Goal: Task Accomplishment & Management: Use online tool/utility

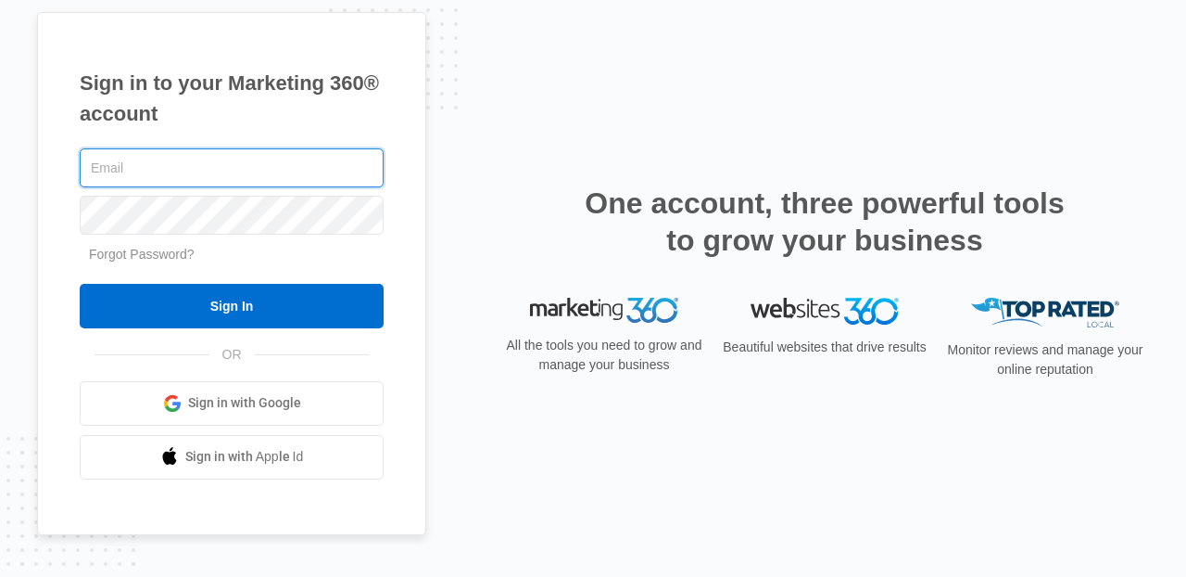
click at [264, 179] on input "text" at bounding box center [232, 167] width 304 height 39
type input "[PERSON_NAME][EMAIL_ADDRESS][PERSON_NAME][DOMAIN_NAME]"
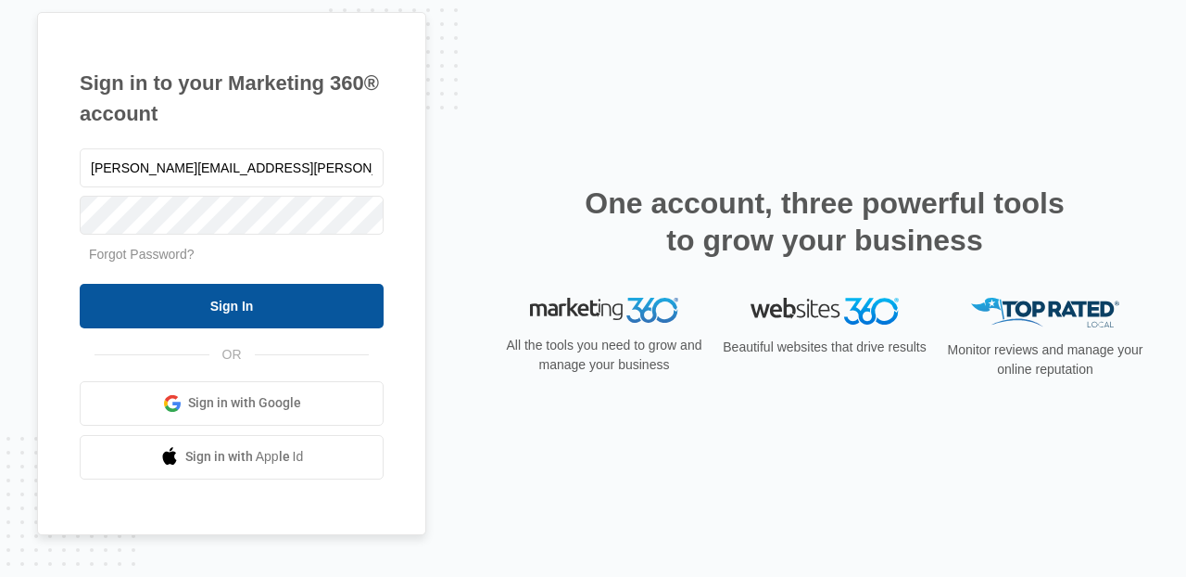
click at [276, 299] on input "Sign In" at bounding box center [232, 306] width 304 height 44
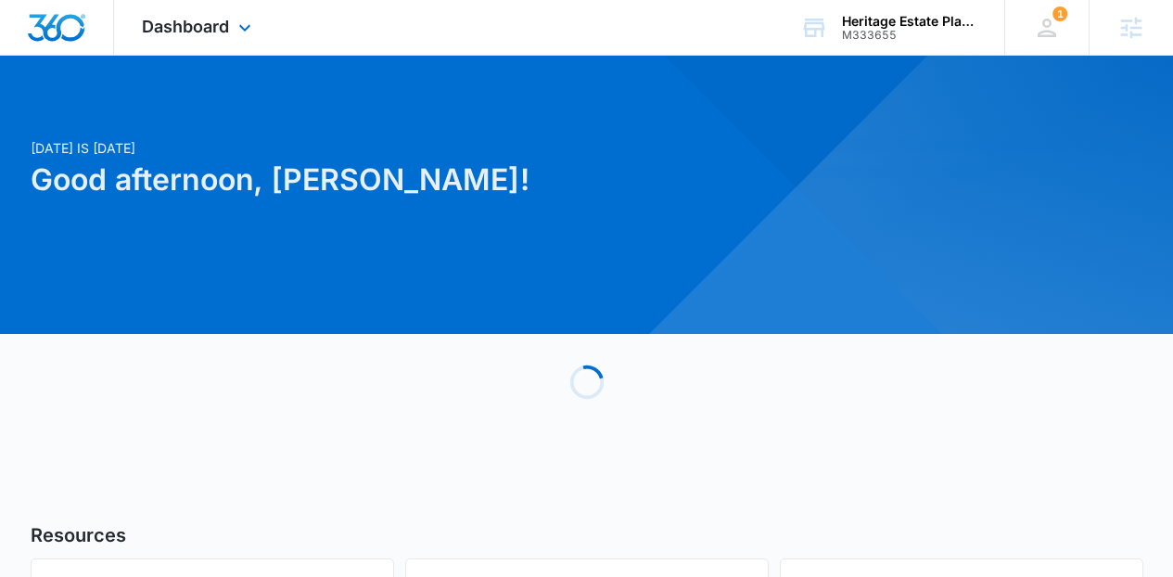
click at [269, 27] on div "Dashboard Apps Reputation Websites Forms CRM Email Social Content Ads Intellige…" at bounding box center [199, 27] width 170 height 55
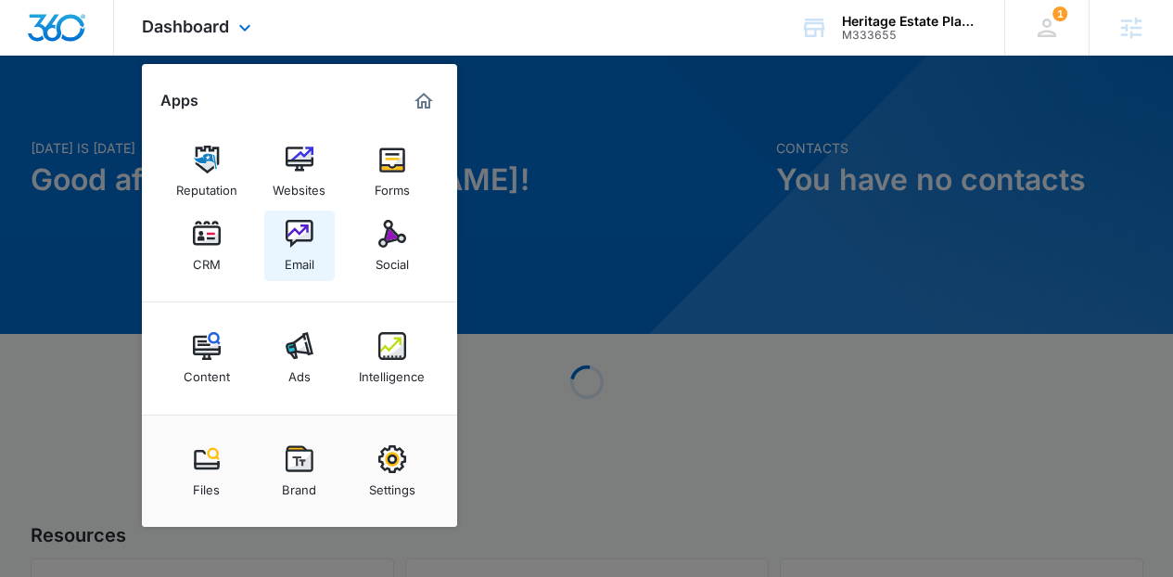
click at [292, 242] on img at bounding box center [299, 234] width 28 height 28
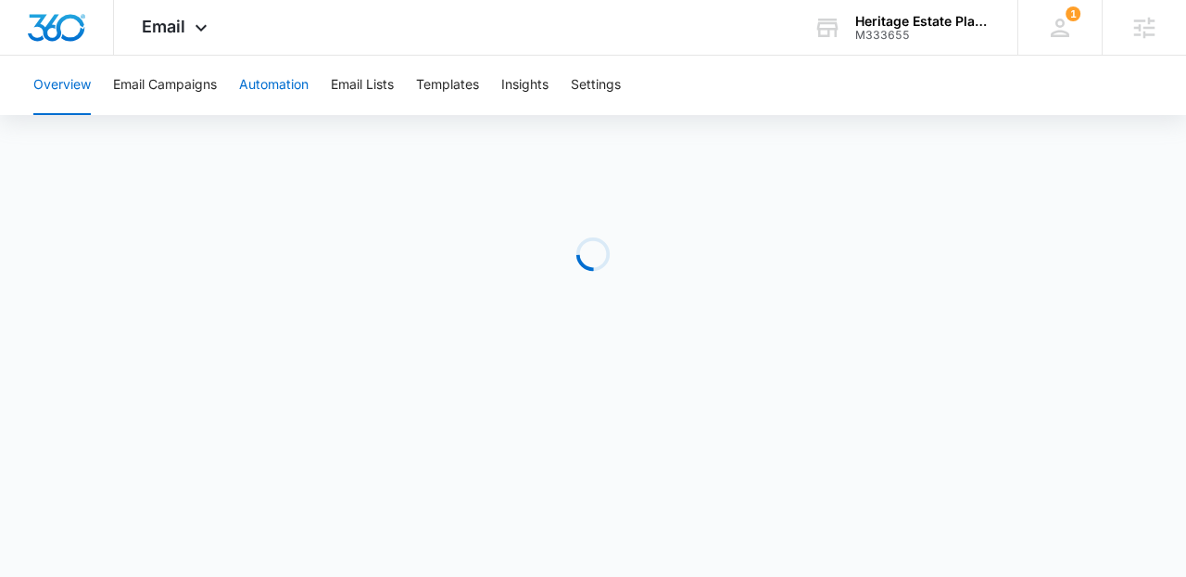
click at [283, 88] on button "Automation" at bounding box center [274, 85] width 70 height 59
